Goal: Information Seeking & Learning: Learn about a topic

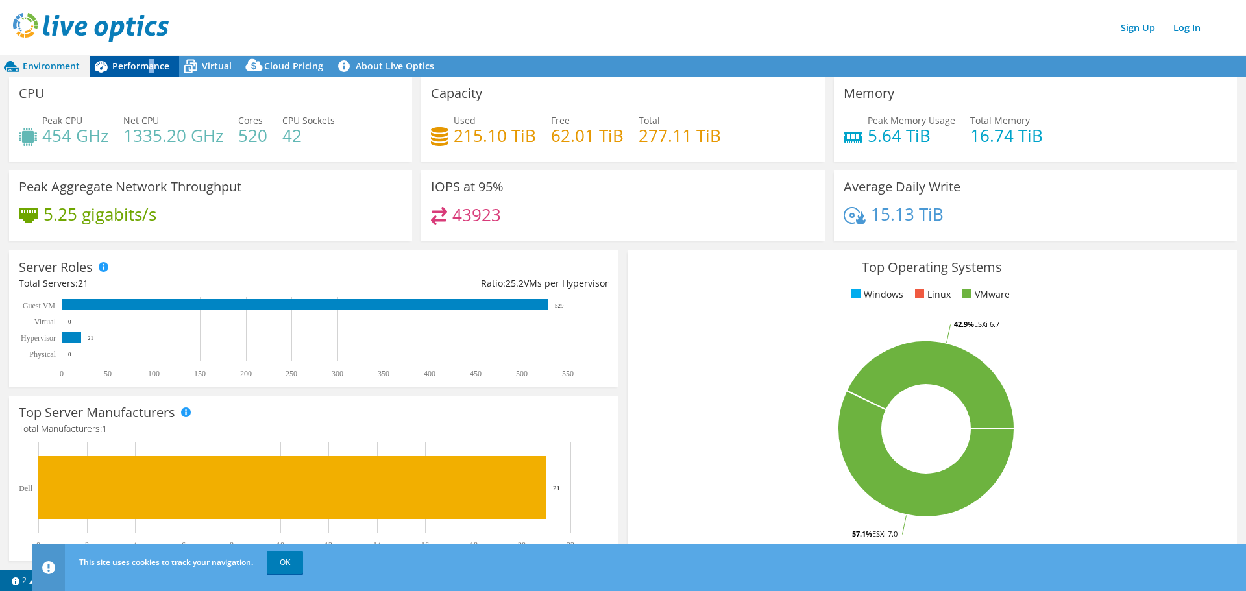
click at [151, 69] on span "Performance" at bounding box center [140, 66] width 57 height 12
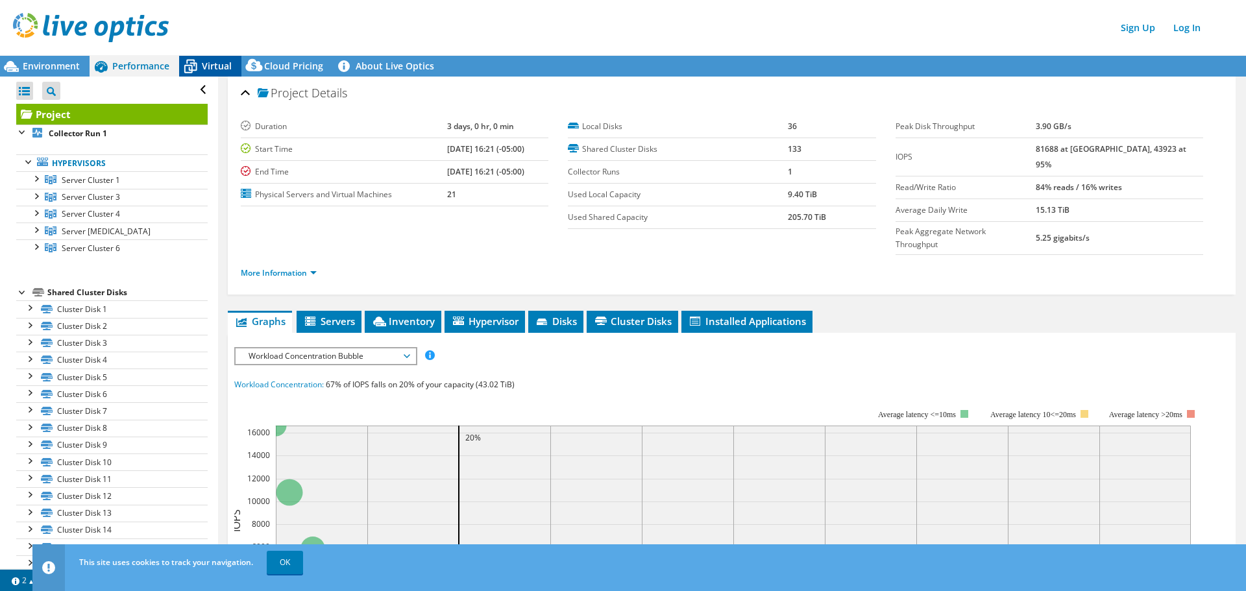
click at [199, 67] on icon at bounding box center [190, 66] width 23 height 23
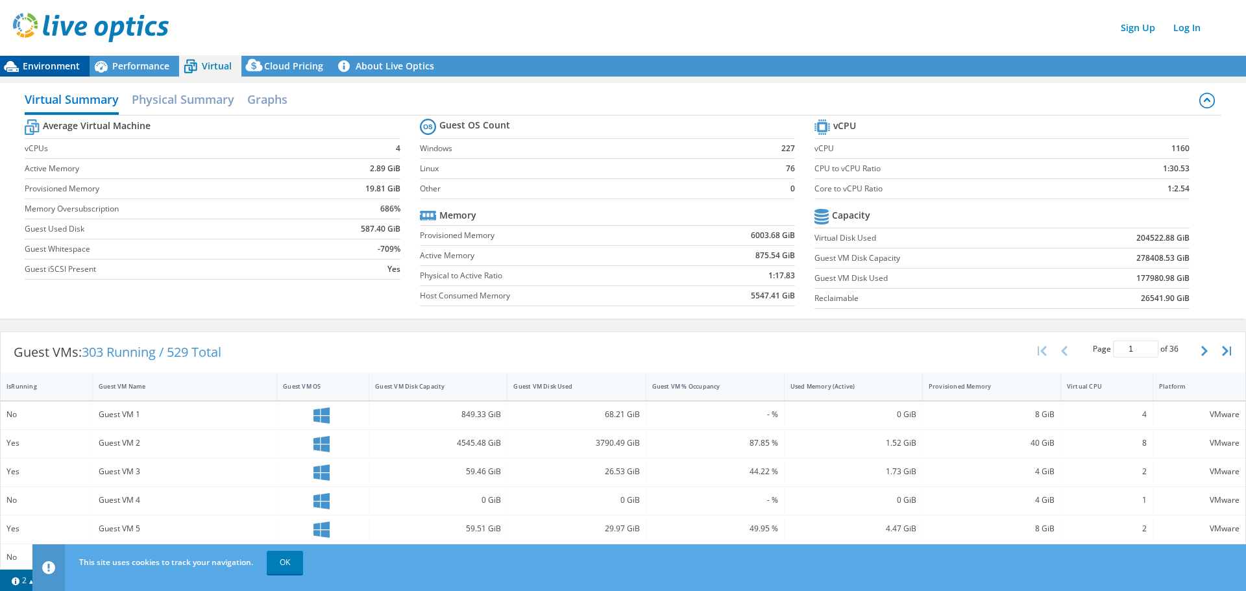
click at [38, 71] on span "Environment" at bounding box center [51, 66] width 57 height 12
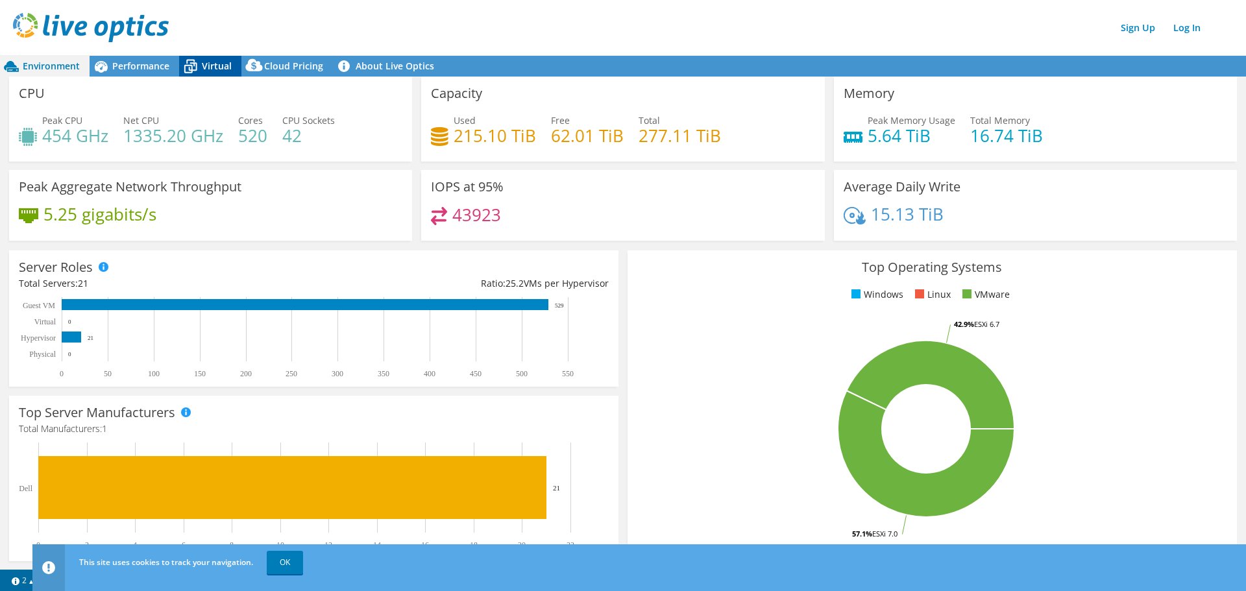
click at [220, 69] on span "Virtual" at bounding box center [217, 66] width 30 height 12
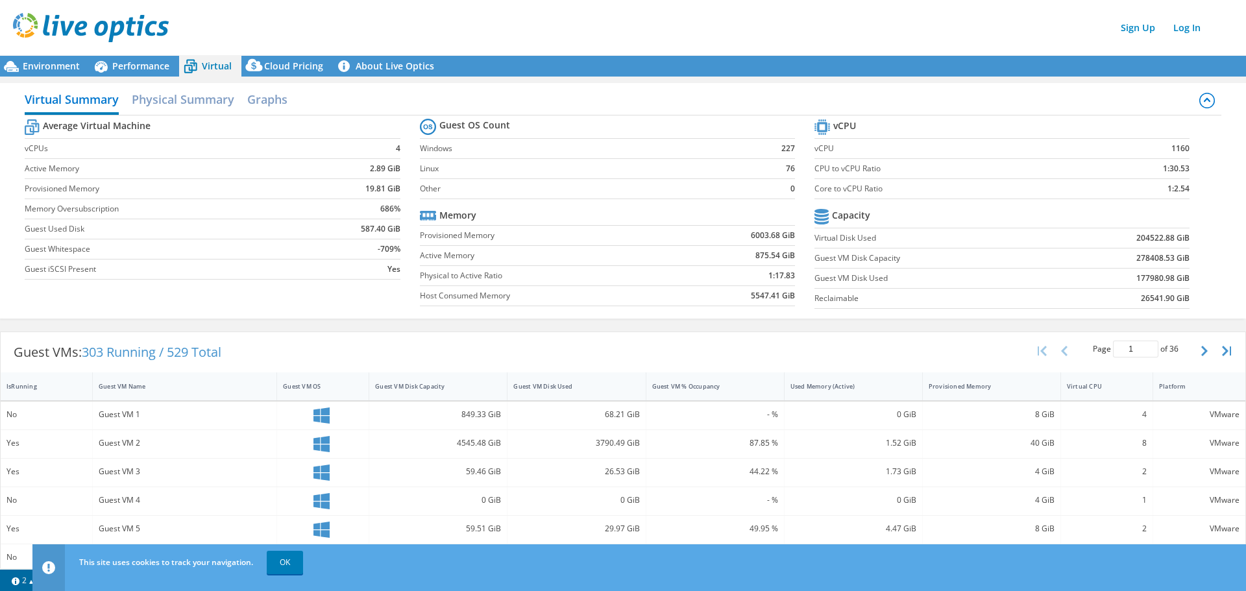
scroll to position [233, 0]
click at [315, 72] on div "Cloud Pricing" at bounding box center [286, 66] width 91 height 21
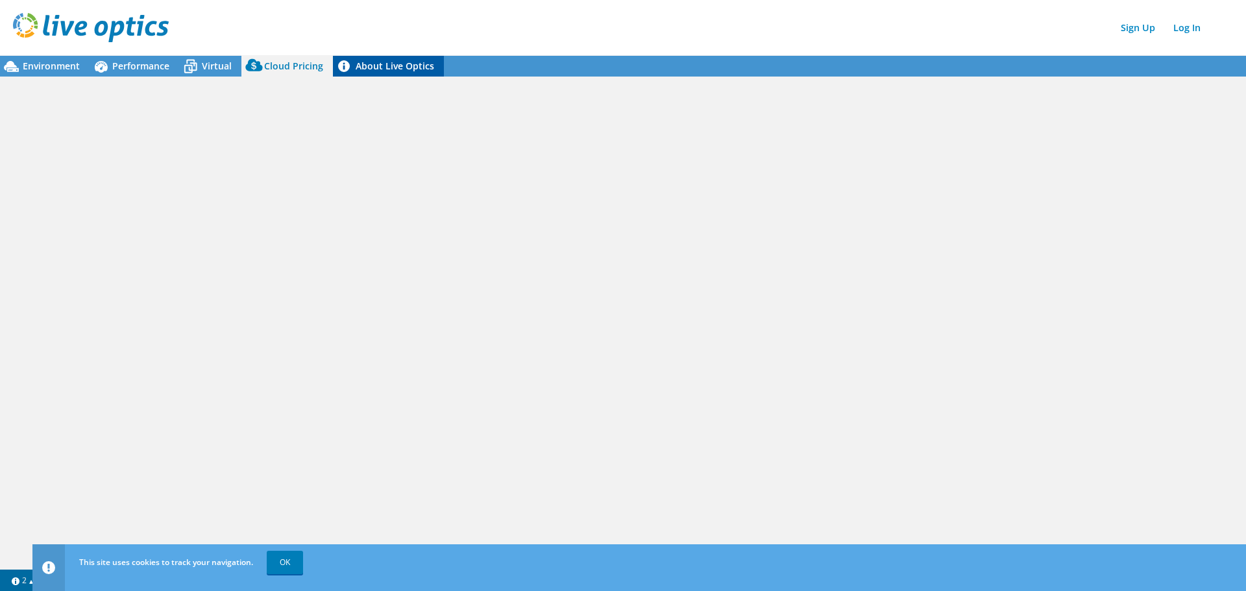
click at [358, 71] on link "About Live Optics" at bounding box center [388, 66] width 111 height 21
click at [41, 68] on span "Environment" at bounding box center [51, 66] width 57 height 12
